Goal: Task Accomplishment & Management: Complete application form

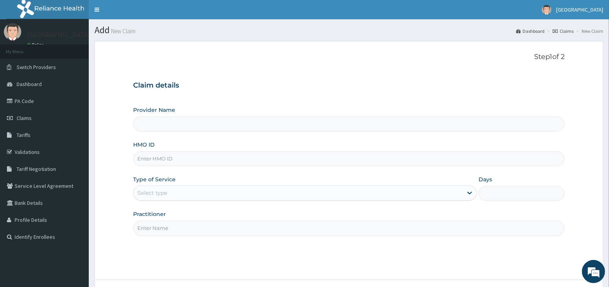
type input "[GEOGRAPHIC_DATA]"
click at [152, 164] on input "HMO ID" at bounding box center [349, 158] width 432 height 15
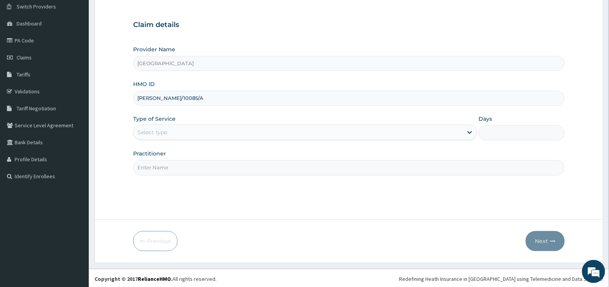
scroll to position [62, 0]
type input "ELI/10085/A"
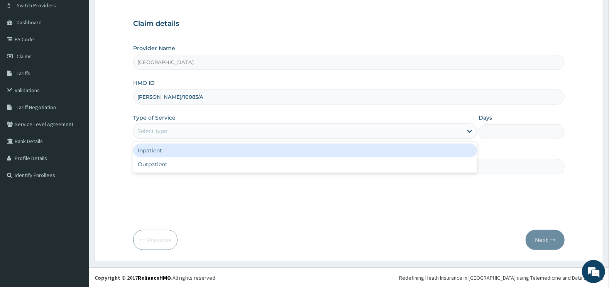
click at [157, 134] on div "Select type" at bounding box center [152, 131] width 30 height 8
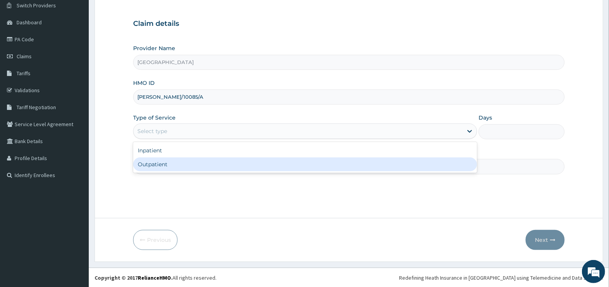
click at [160, 165] on div "Outpatient" at bounding box center [305, 165] width 344 height 14
type input "1"
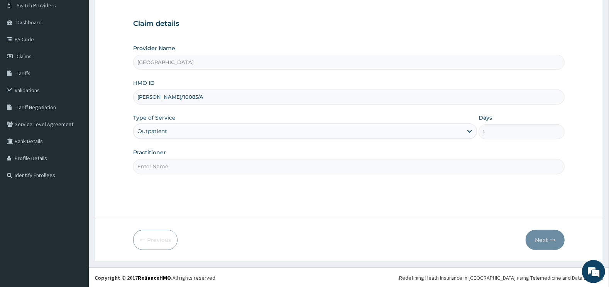
click at [160, 163] on input "Practitioner" at bounding box center [349, 166] width 432 height 15
type input "GENERAL"
click at [552, 240] on icon "button" at bounding box center [552, 239] width 5 height 5
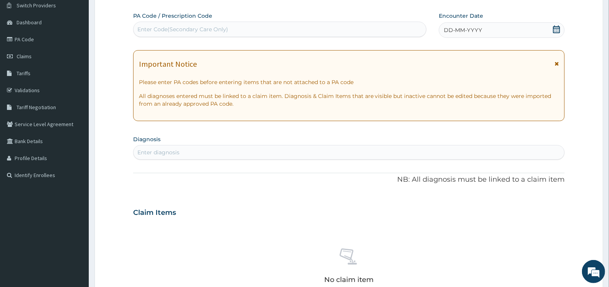
click at [312, 30] on div "Enter Code(Secondary Care Only)" at bounding box center [280, 29] width 293 height 12
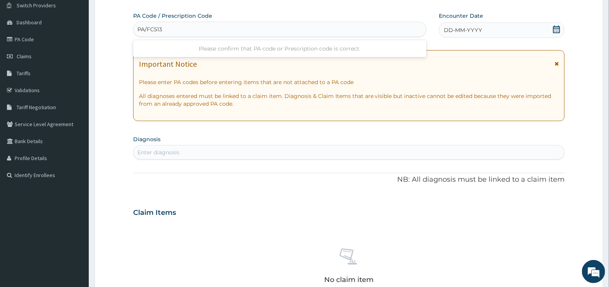
type input "PA/FC513E"
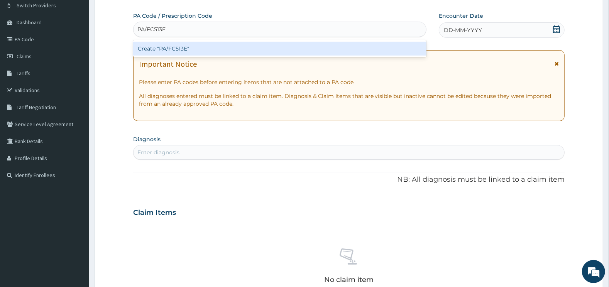
click at [237, 48] on div "Create "PA/FC513E"" at bounding box center [280, 49] width 294 height 14
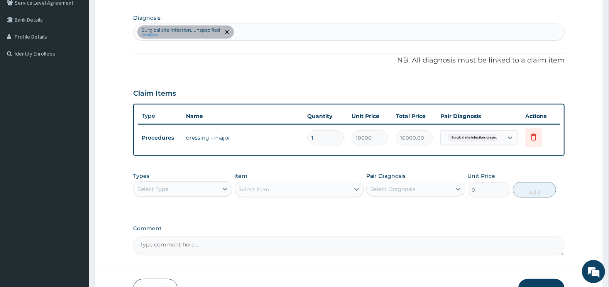
scroll to position [232, 0]
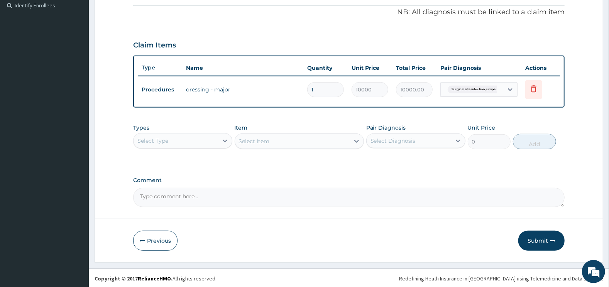
click at [544, 236] on button "Submit" at bounding box center [541, 241] width 46 height 20
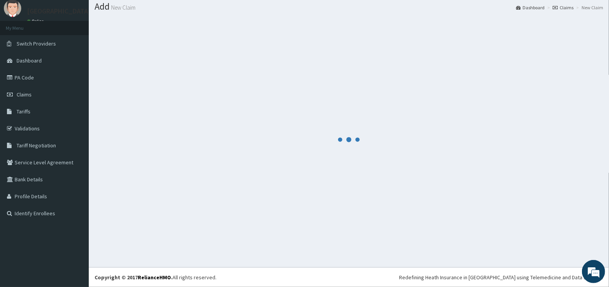
scroll to position [23, 0]
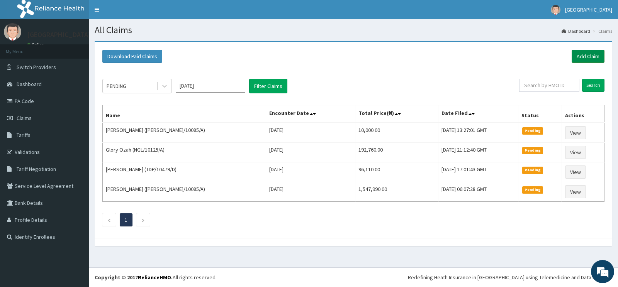
click at [588, 55] on link "Add Claim" at bounding box center [587, 56] width 33 height 13
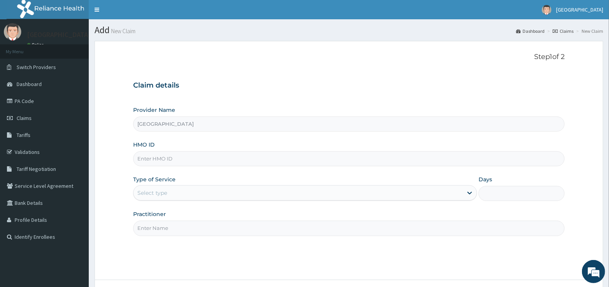
type input "[GEOGRAPHIC_DATA]"
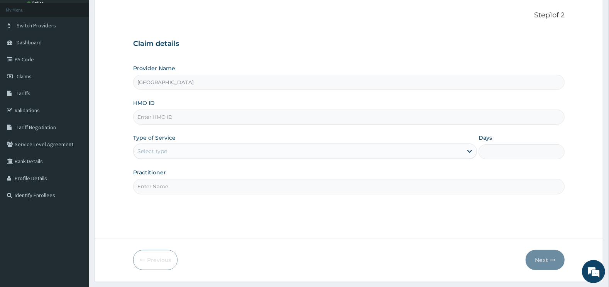
scroll to position [62, 0]
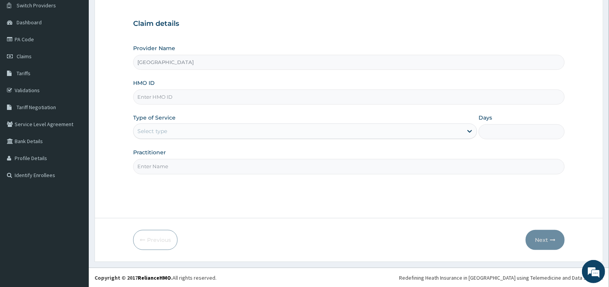
click at [163, 94] on input "HMO ID" at bounding box center [349, 97] width 432 height 15
type input "PA/E9B354"
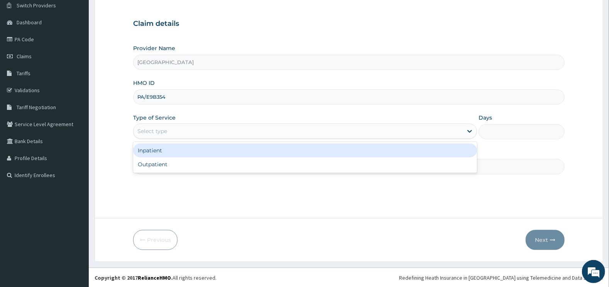
click at [158, 126] on div "Select type" at bounding box center [299, 131] width 330 height 12
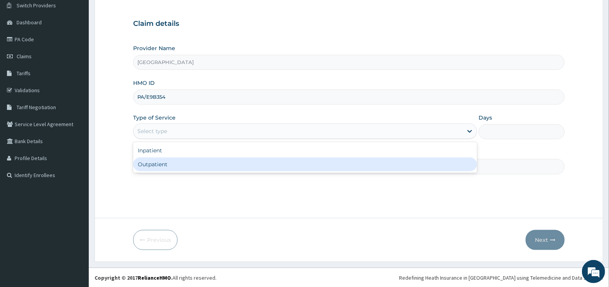
click at [156, 165] on div "Outpatient" at bounding box center [305, 165] width 344 height 14
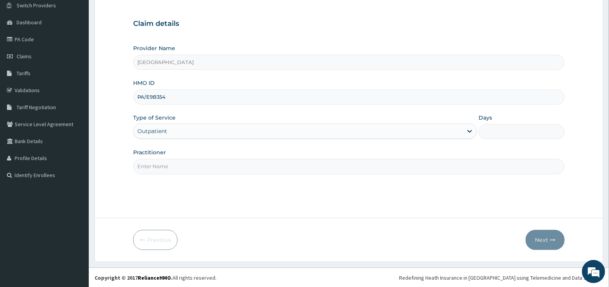
type input "1"
click at [156, 160] on input "Practitioner" at bounding box center [349, 166] width 432 height 15
type input "GENERAL"
click at [549, 240] on button "Next" at bounding box center [545, 240] width 39 height 20
click at [220, 94] on input "PA/E9B354" at bounding box center [349, 97] width 432 height 15
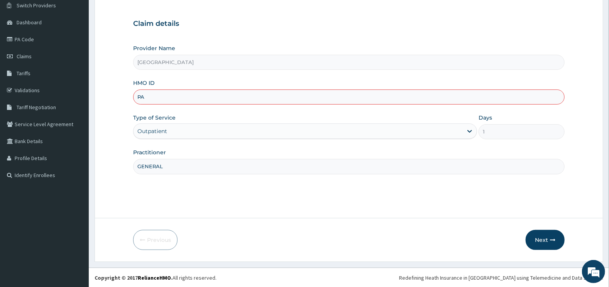
type input "P"
type input "LBP/10048/C"
click at [550, 239] on button "Next" at bounding box center [545, 240] width 39 height 20
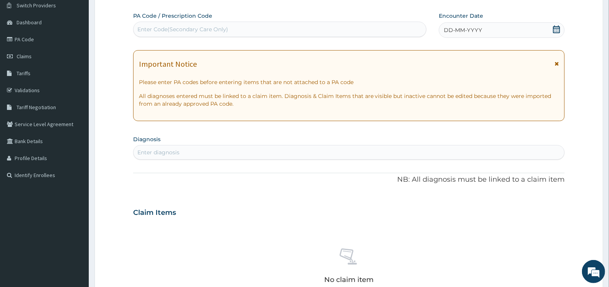
click at [305, 24] on div "Enter Code(Secondary Care Only)" at bounding box center [280, 29] width 293 height 12
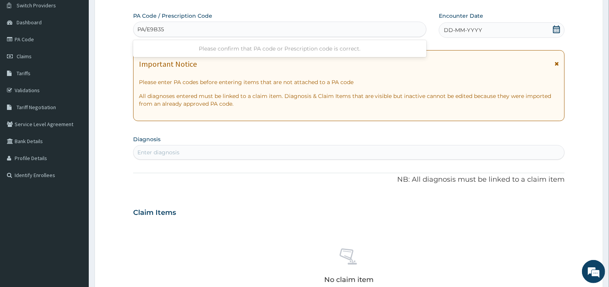
type input "PA/E9B354"
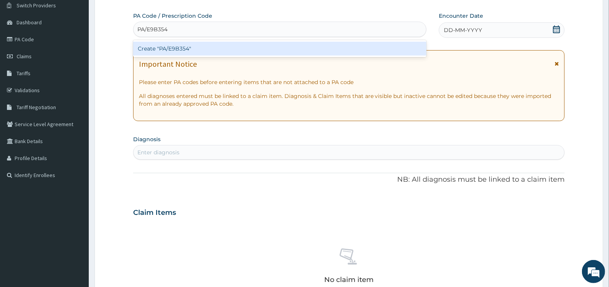
click at [296, 48] on div "Create "PA/E9B354"" at bounding box center [280, 49] width 294 height 14
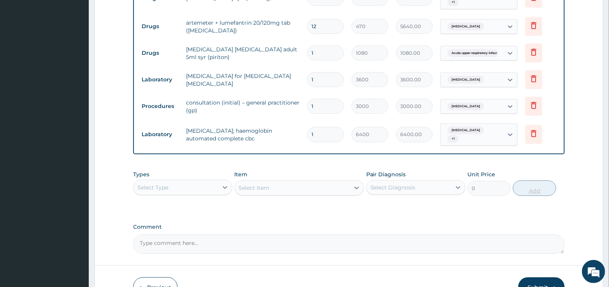
scroll to position [382, 0]
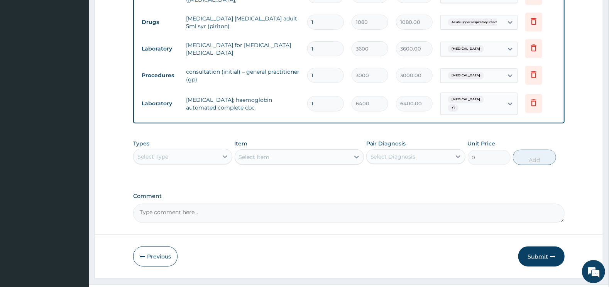
drag, startPoint x: 533, startPoint y: 244, endPoint x: 532, endPoint y: 248, distance: 3.9
click at [531, 250] on button "Submit" at bounding box center [541, 257] width 46 height 20
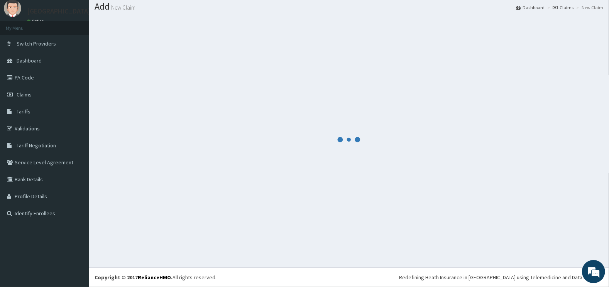
scroll to position [23, 0]
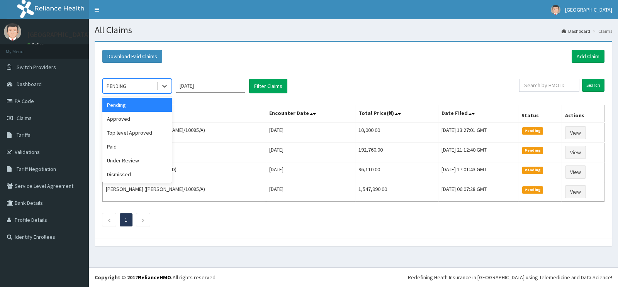
click at [162, 85] on icon at bounding box center [165, 86] width 8 height 8
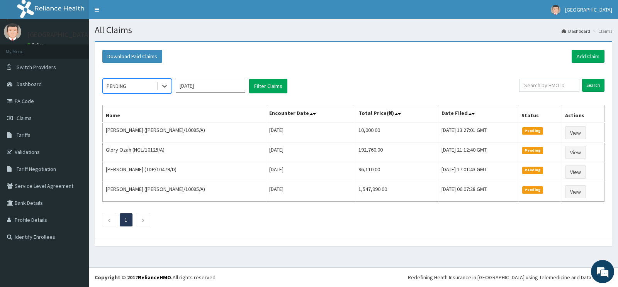
click at [162, 85] on icon at bounding box center [165, 86] width 8 height 8
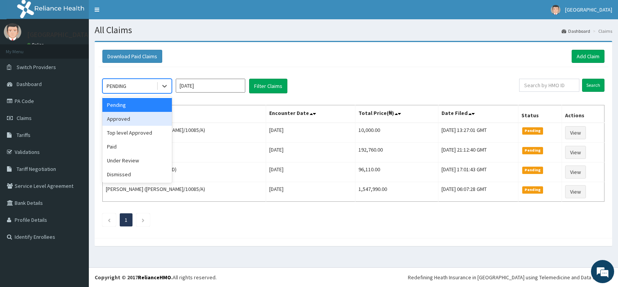
click at [151, 120] on div "Approved" at bounding box center [136, 119] width 69 height 14
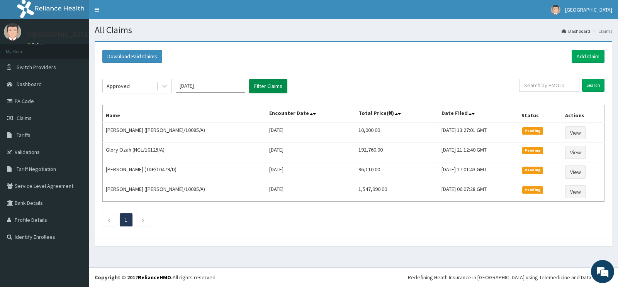
click at [259, 85] on button "Filter Claims" at bounding box center [268, 86] width 38 height 15
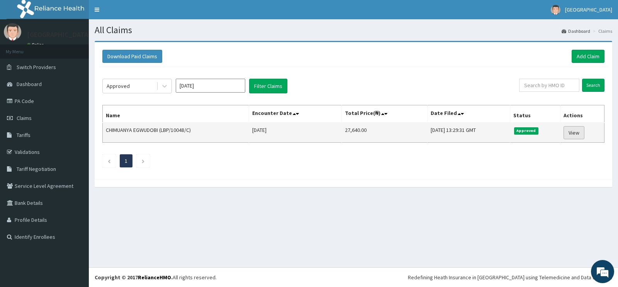
click at [573, 130] on link "View" at bounding box center [573, 132] width 21 height 13
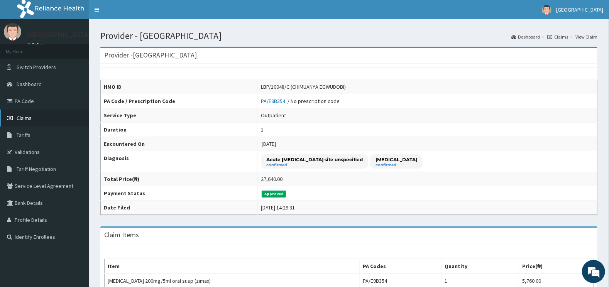
click at [25, 120] on span "Claims" at bounding box center [24, 118] width 15 height 7
